Goal: Find specific page/section: Find specific page/section

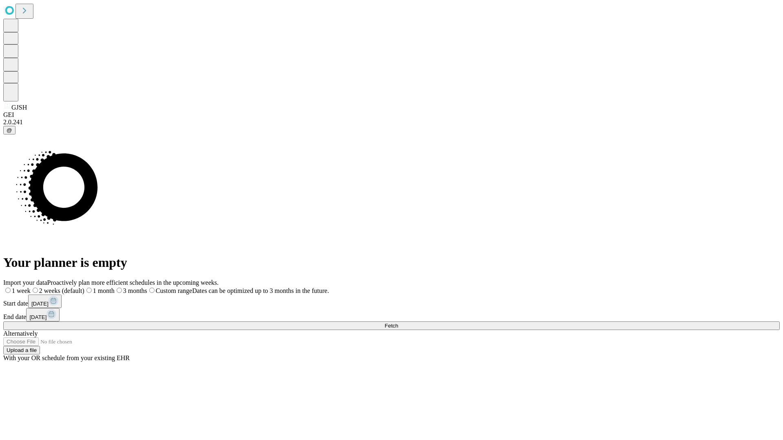
click at [398, 323] on span "Fetch" at bounding box center [390, 326] width 13 height 6
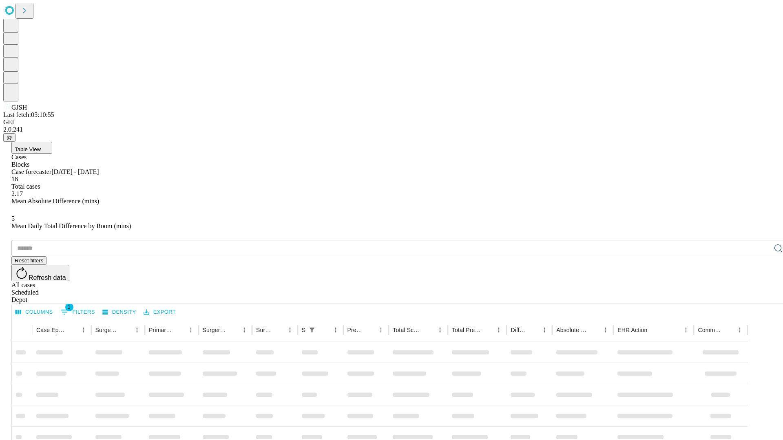
click at [761, 296] on div "Depot" at bounding box center [399, 299] width 776 height 7
